Goal: Find specific page/section: Find specific page/section

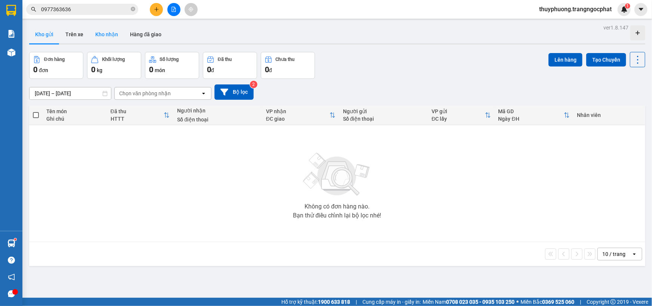
click at [105, 34] on button "Kho nhận" at bounding box center [106, 34] width 35 height 18
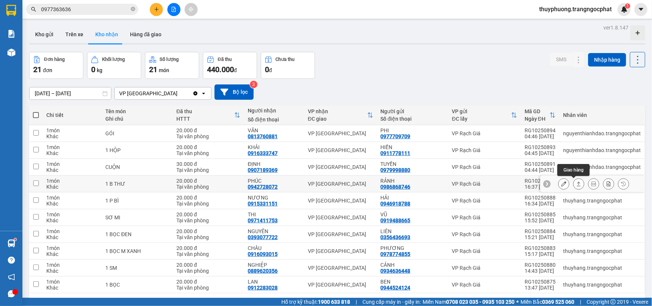
click at [576, 183] on icon at bounding box center [578, 183] width 5 height 5
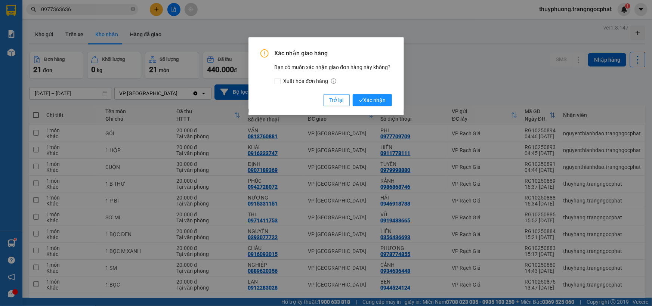
click at [353, 94] on button "Xác nhận" at bounding box center [372, 100] width 39 height 12
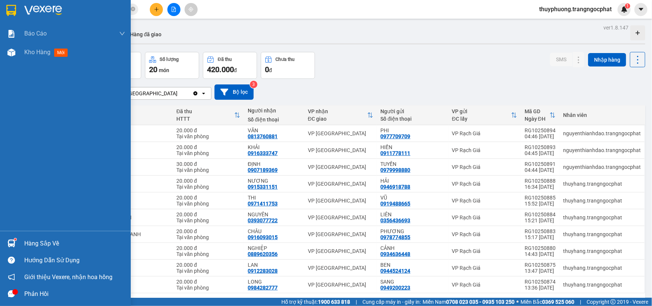
click at [11, 242] on img at bounding box center [11, 243] width 8 height 8
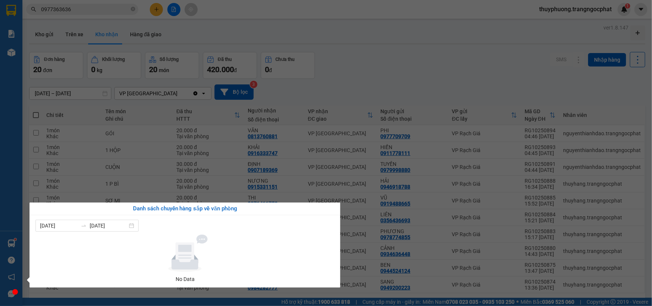
click at [126, 145] on section "Kết quả tìm kiếm ( 7 ) Bộ lọc Mã ĐH Trạng thái Món hàng Tổng cước Chưa cước Ngư…" at bounding box center [326, 153] width 652 height 306
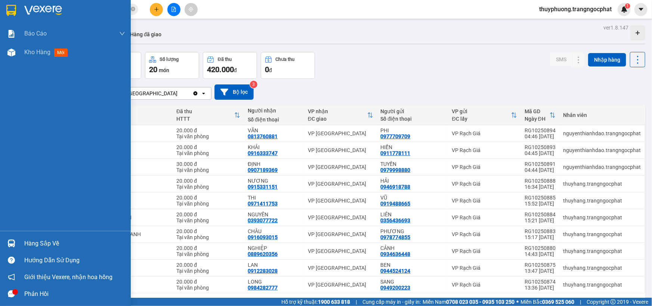
click at [32, 245] on div "Hàng sắp về" at bounding box center [74, 243] width 101 height 11
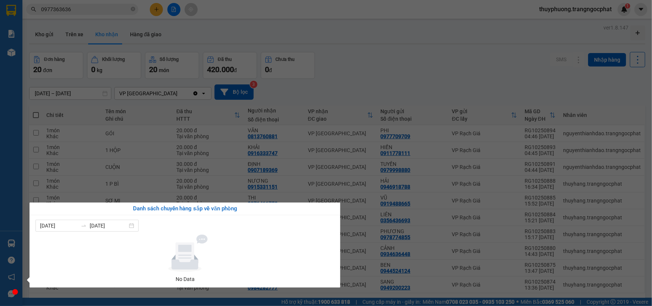
click at [407, 72] on section "Kết quả tìm kiếm ( 7 ) Bộ lọc Mã ĐH Trạng thái Món hàng Tổng cước Chưa cước Ngư…" at bounding box center [326, 153] width 652 height 306
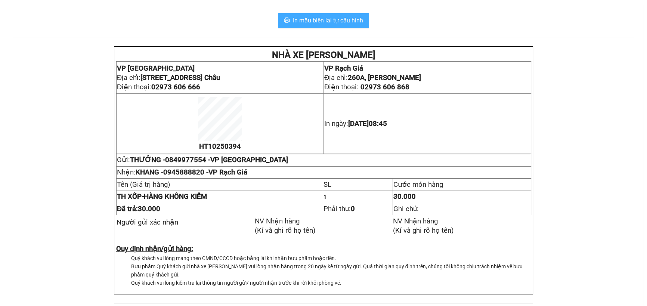
click at [346, 24] on span "In mẫu biên lai tự cấu hình" at bounding box center [328, 20] width 70 height 9
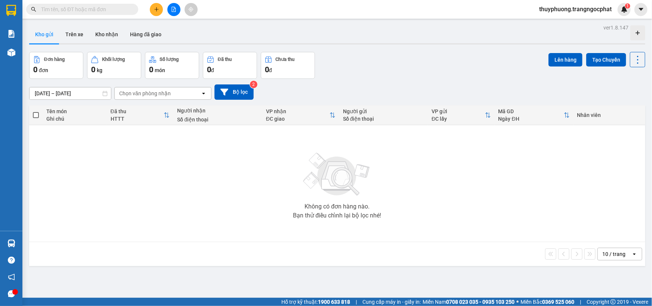
click at [380, 185] on div "Không có đơn hàng nào. Bạn thử điều chỉnh lại bộ lọc nhé!" at bounding box center [337, 183] width 609 height 112
